Goal: Entertainment & Leisure: Browse casually

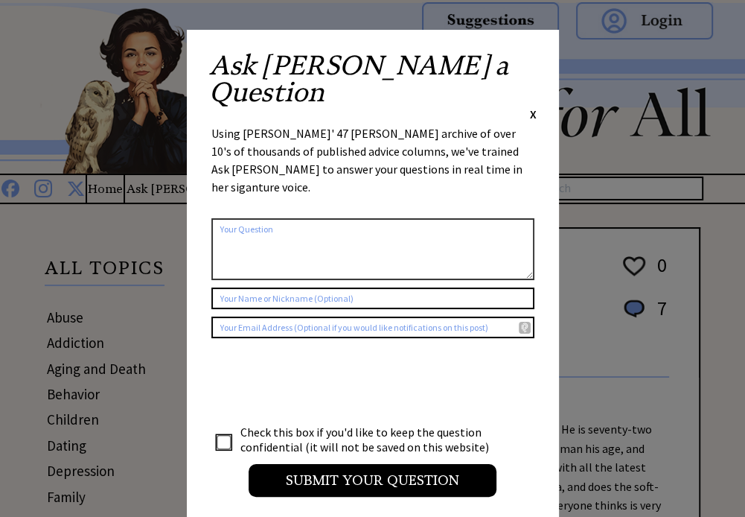
click at [532, 106] on span "X" at bounding box center [533, 113] width 7 height 15
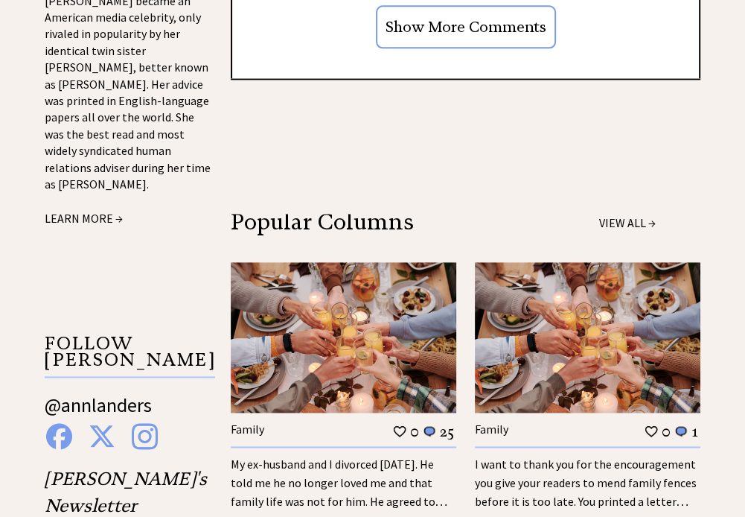
scroll to position [1340, 0]
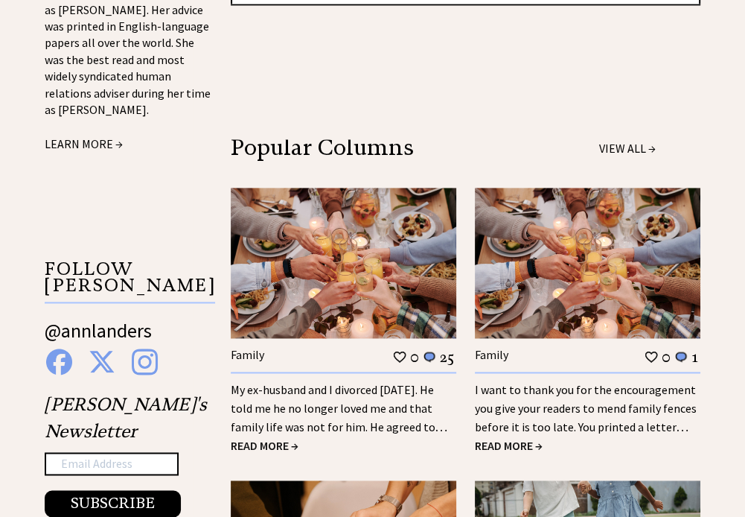
click at [258, 438] on span "READ MORE →" at bounding box center [265, 445] width 68 height 15
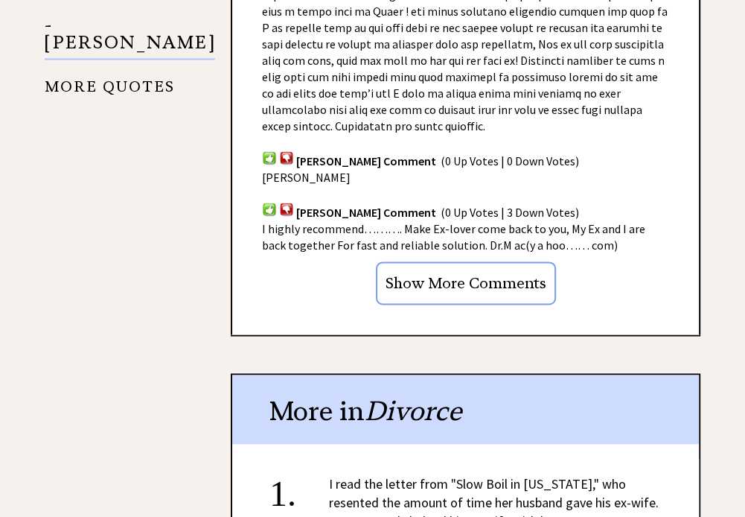
scroll to position [1489, 0]
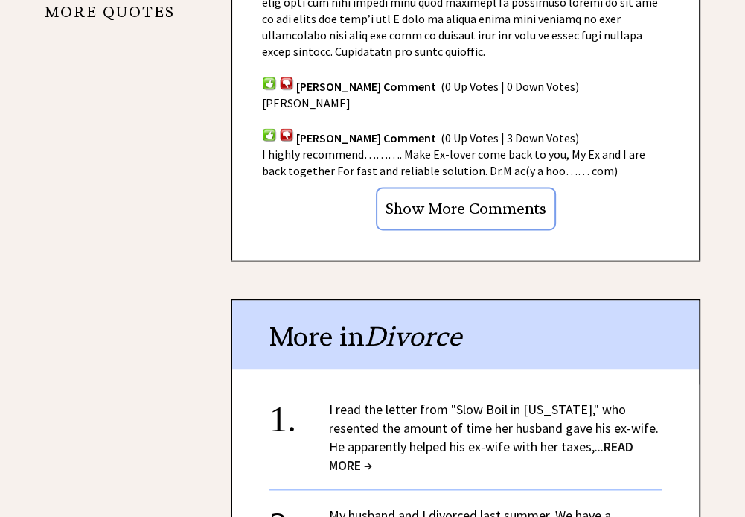
click at [624, 437] on span "READ MORE →" at bounding box center [481, 455] width 304 height 36
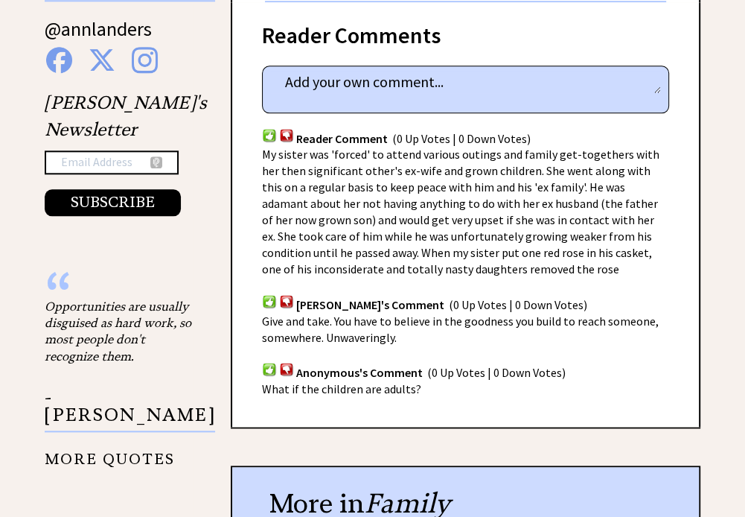
scroll to position [1191, 0]
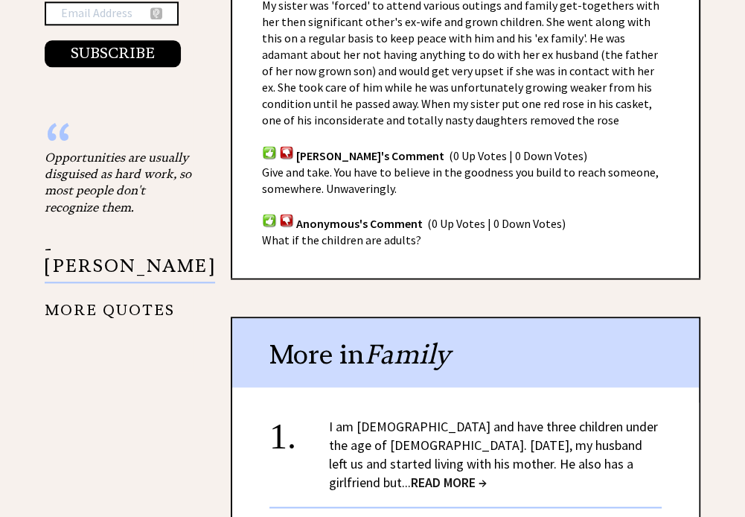
click at [487, 473] on span "READ MORE →" at bounding box center [449, 481] width 76 height 17
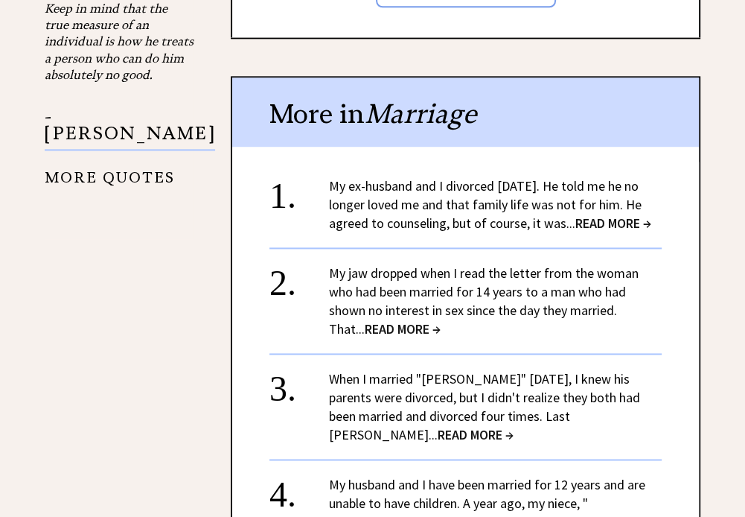
scroll to position [1489, 0]
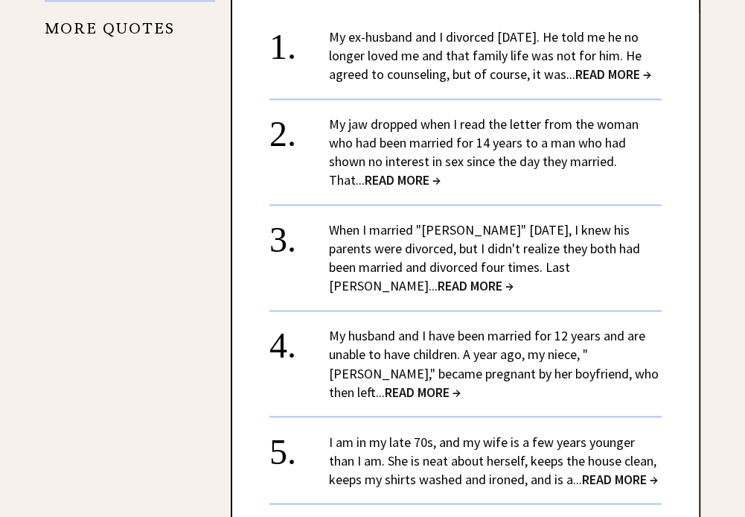
click at [405, 118] on link "My jaw dropped when I read the letter from the woman who had been married for 1…" at bounding box center [484, 151] width 310 height 73
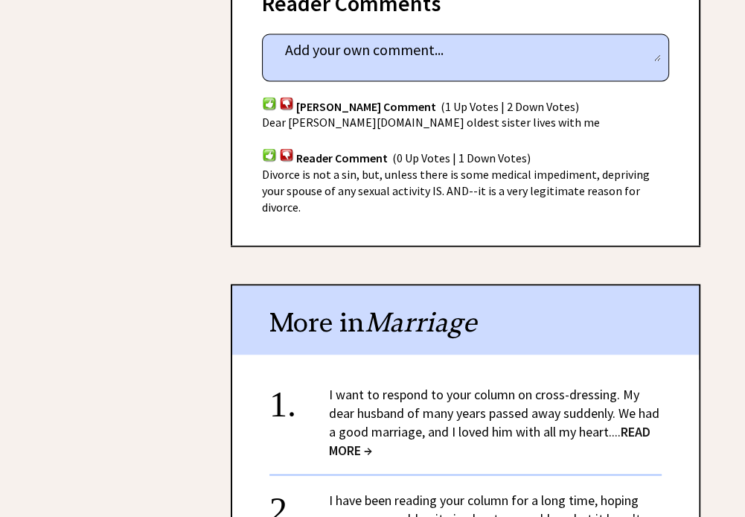
scroll to position [1712, 0]
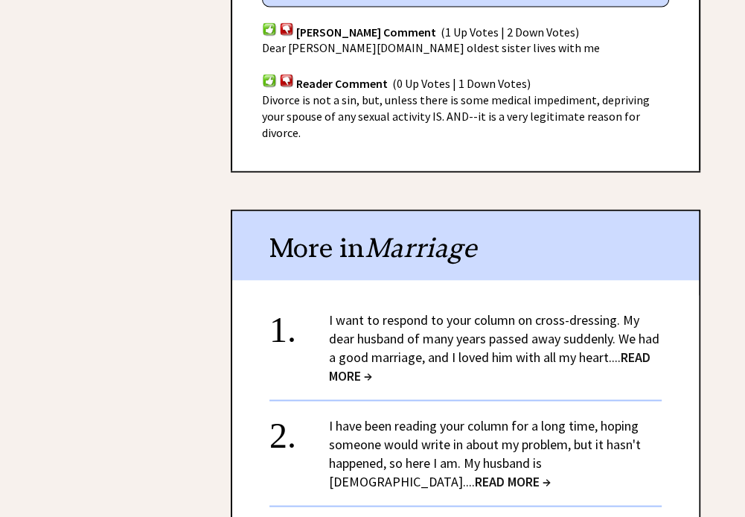
drag, startPoint x: 579, startPoint y: 427, endPoint x: 560, endPoint y: 415, distance: 23.1
drag, startPoint x: 560, startPoint y: 415, endPoint x: 377, endPoint y: 407, distance: 183.3
click at [377, 416] on link "I have been reading your column for a long time, hoping someone would write in …" at bounding box center [485, 452] width 312 height 73
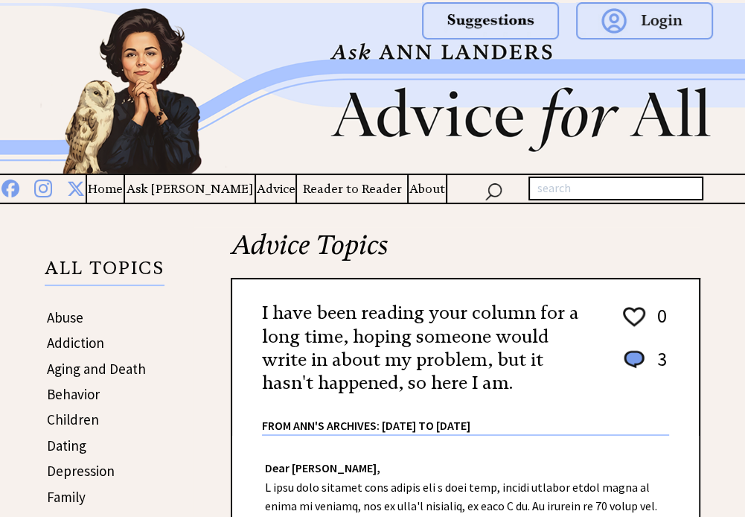
click at [359, 383] on h2 "I have been reading your column for a long time, hoping someone would write in …" at bounding box center [428, 347] width 333 height 93
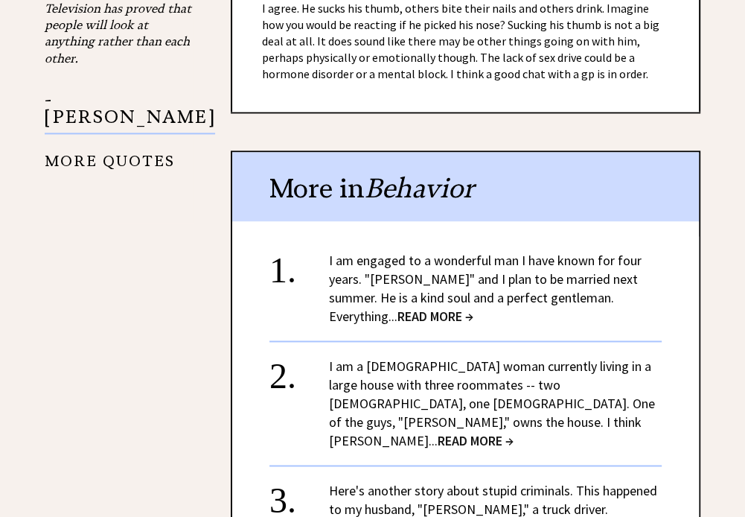
scroll to position [1414, 0]
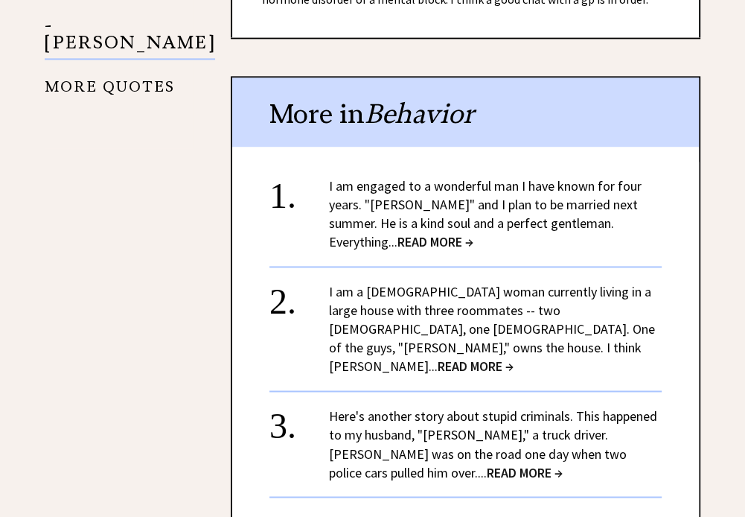
click at [514, 357] on span "READ MORE →" at bounding box center [476, 365] width 76 height 17
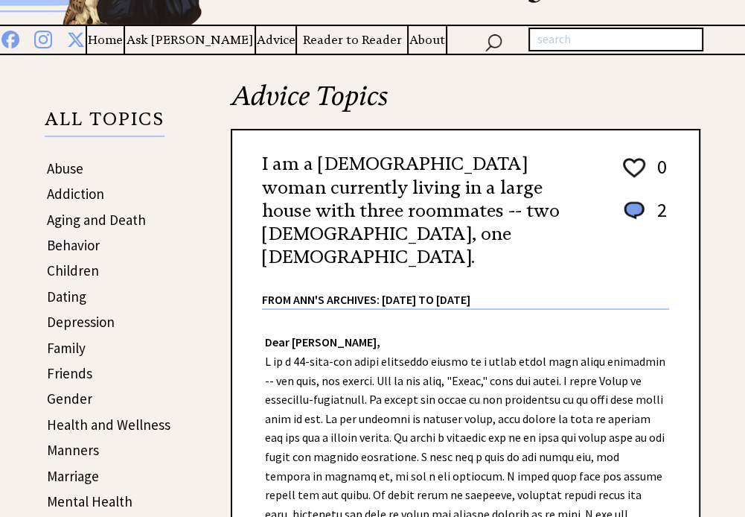
scroll to position [223, 0]
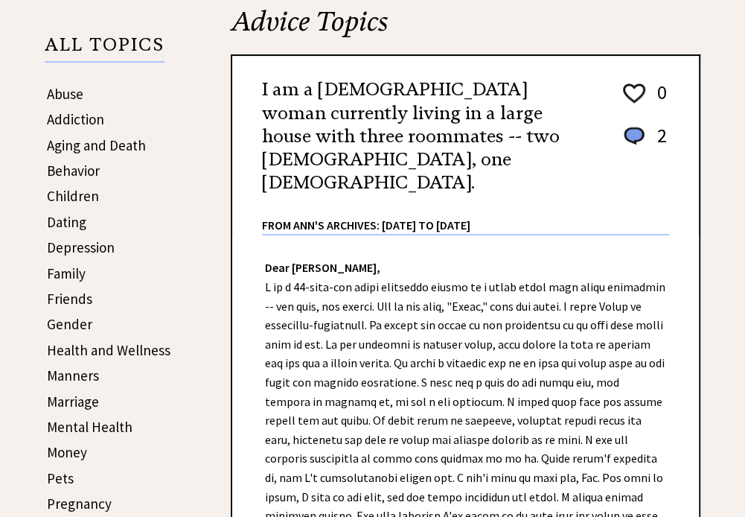
drag, startPoint x: 465, startPoint y: 494, endPoint x: 391, endPoint y: 231, distance: 272.9
click at [391, 235] on div "Dear [PERSON_NAME], Dear Whacked, It sounds as if [PERSON_NAME] has some strude…" at bounding box center [465, 505] width 467 height 540
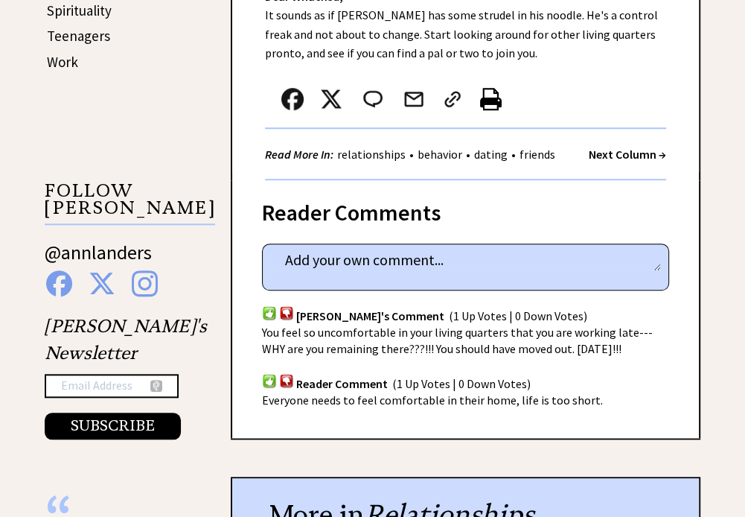
scroll to position [893, 0]
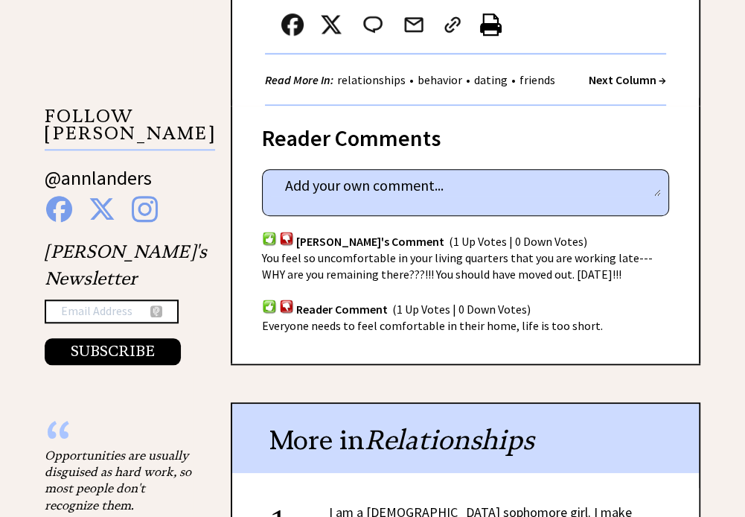
drag, startPoint x: 395, startPoint y: 475, endPoint x: 392, endPoint y: 462, distance: 13.9
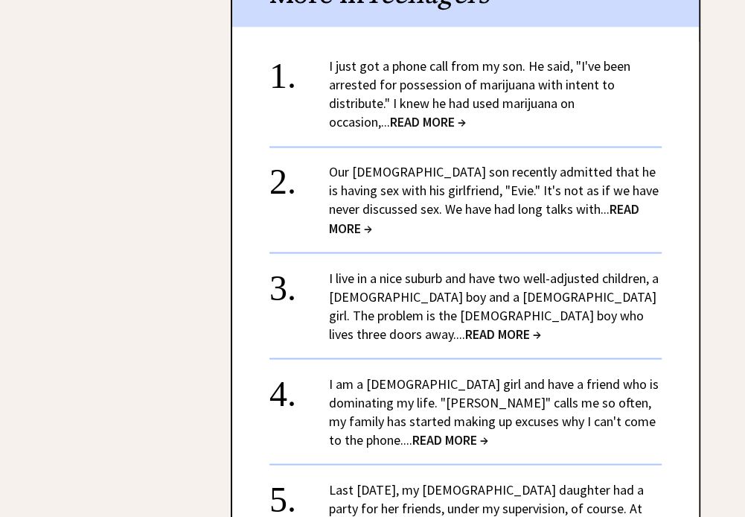
scroll to position [1712, 0]
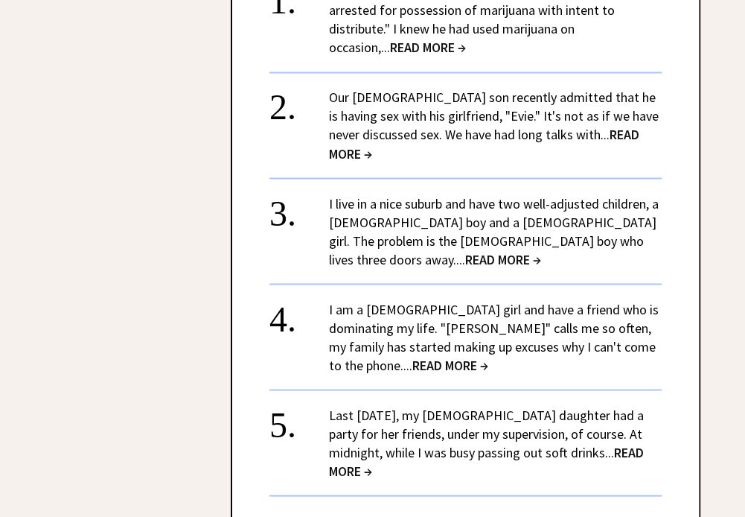
click at [642, 443] on span "READ MORE →" at bounding box center [486, 461] width 315 height 36
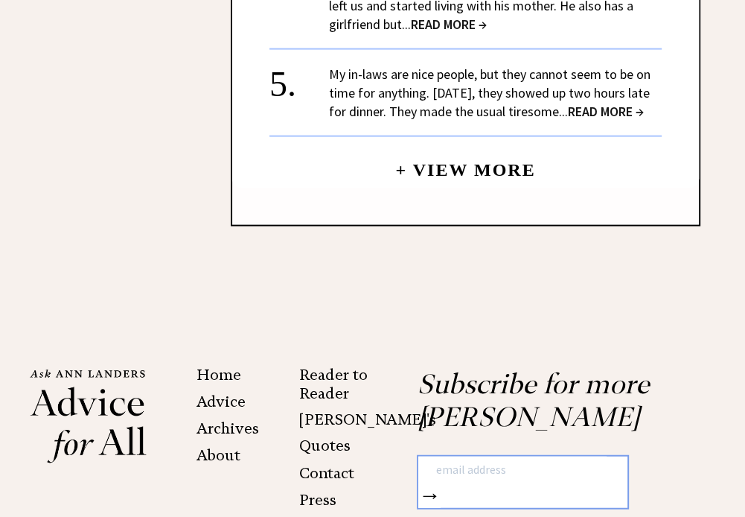
scroll to position [2320, 0]
